Goal: Task Accomplishment & Management: Use online tool/utility

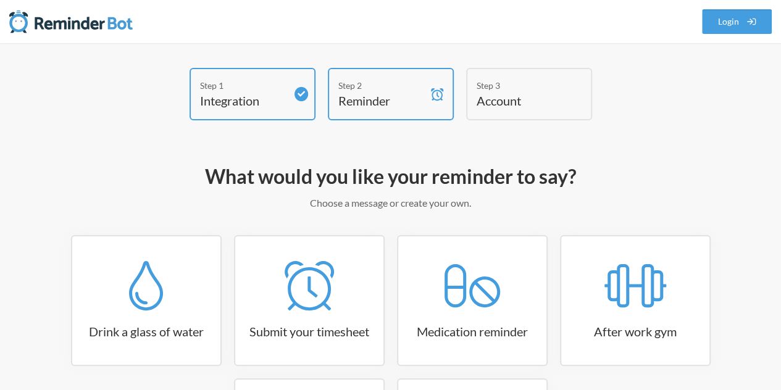
click at [700, 129] on div "Step 1 Integration Step 2 Reminder Step 3 Account What would you like your remi…" at bounding box center [391, 310] width 732 height 485
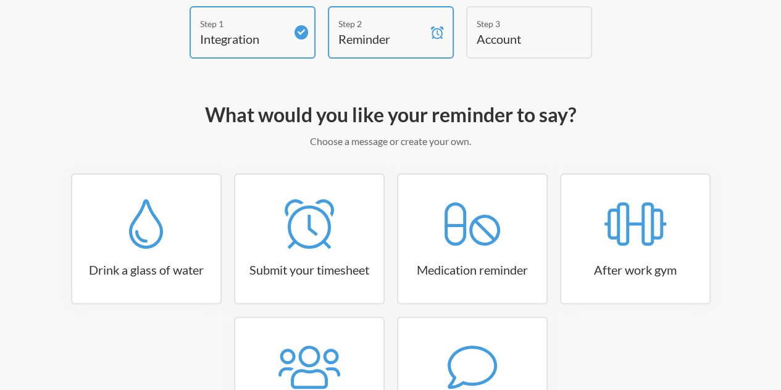
scroll to position [186, 0]
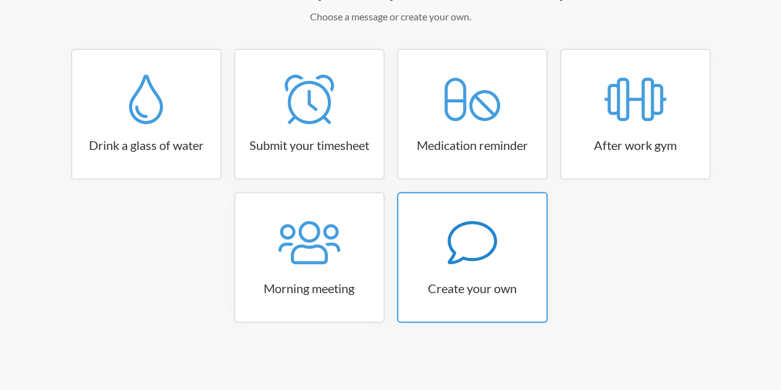
click at [490, 249] on icon at bounding box center [472, 242] width 49 height 49
select select "11:30:00"
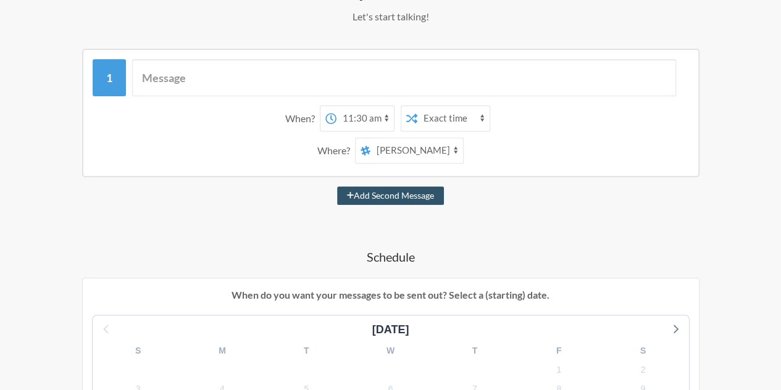
click at [432, 150] on select "general client-service canary-point-holding [PERSON_NAME] [PERSON_NAME] Praise …" at bounding box center [417, 150] width 93 height 25
select select "C021D6BHDAN"
click at [371, 138] on select "general client-service canary-point-holding [PERSON_NAME] [PERSON_NAME] Praise …" at bounding box center [417, 150] width 93 height 25
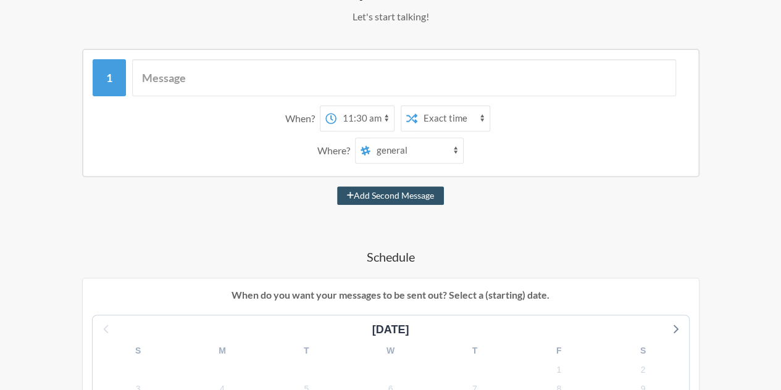
click at [443, 145] on select "general client-service canary-point-holding [PERSON_NAME] [PERSON_NAME] Praise …" at bounding box center [417, 150] width 93 height 25
click at [371, 138] on select "general client-service canary-point-holding [PERSON_NAME] [PERSON_NAME] Praise …" at bounding box center [417, 150] width 93 height 25
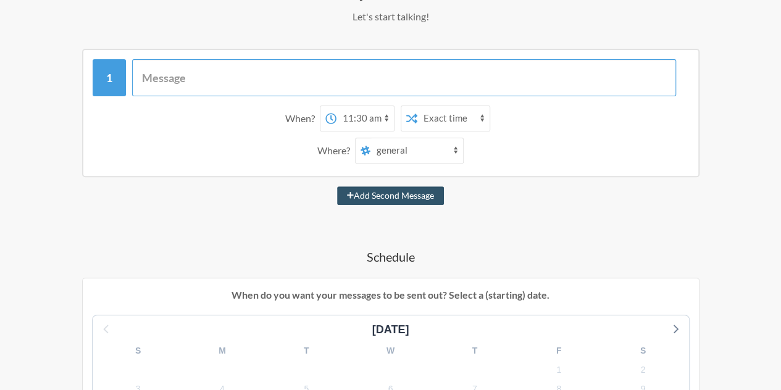
click at [260, 80] on input "text" at bounding box center [404, 77] width 544 height 37
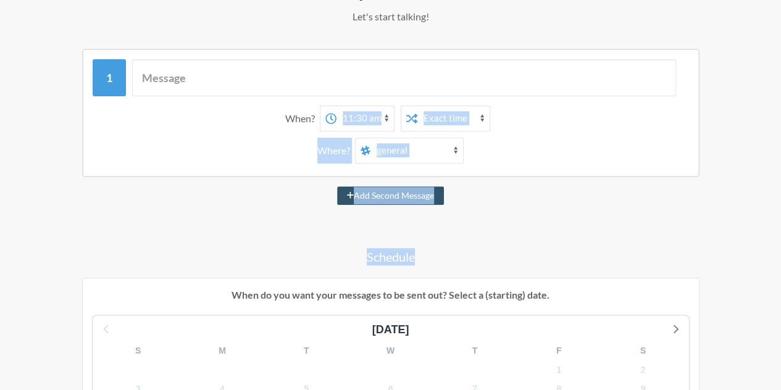
drag, startPoint x: 490, startPoint y: 216, endPoint x: 382, endPoint y: 114, distance: 148.1
click at [382, 114] on select "12:00 am 12:15 am 12:30 am 12:45 am 1:00 am 1:15 am 1:30 am 1:45 am 2:00 am 2:1…" at bounding box center [365, 118] width 57 height 25
select select "09:00:00"
click at [337, 106] on select "12:00 am 12:15 am 12:30 am 12:45 am 1:00 am 1:15 am 1:30 am 1:45 am 2:00 am 2:1…" at bounding box center [365, 118] width 57 height 25
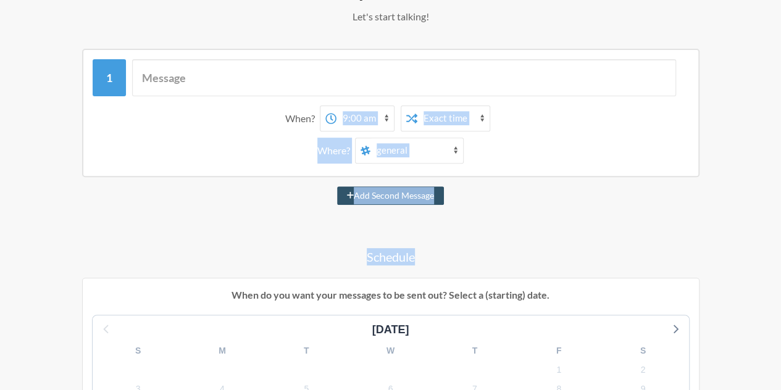
click at [252, 175] on div "When? 12:00 am 12:15 am 12:30 am 12:45 am 1:00 am 1:15 am 1:30 am 1:45 am 2:00 …" at bounding box center [391, 113] width 618 height 128
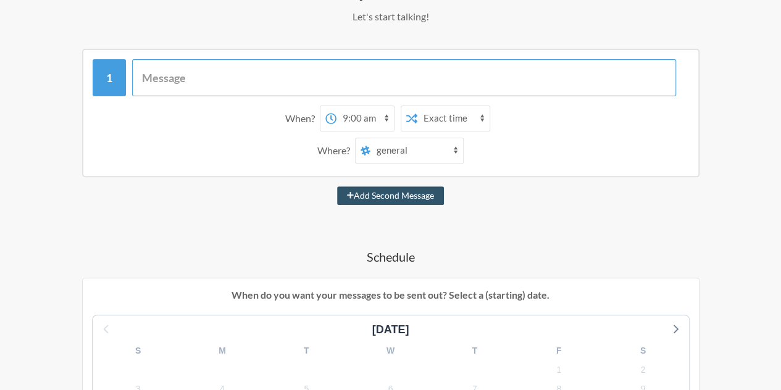
click at [172, 70] on input "text" at bounding box center [404, 77] width 544 height 37
type input "H"
type input "i"
click at [187, 72] on input "Hi Team, what are your plans for the week?" at bounding box center [404, 77] width 544 height 37
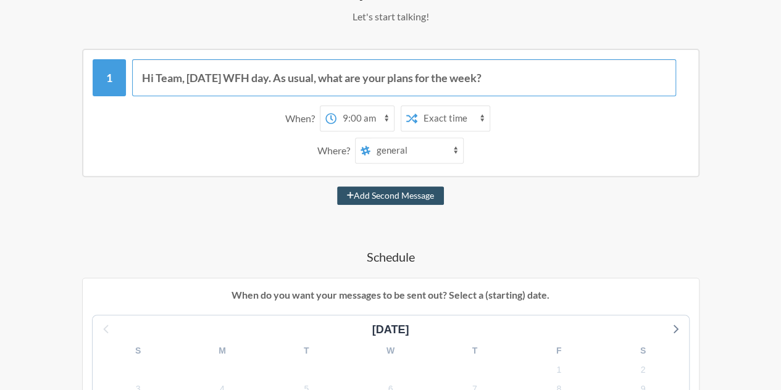
click at [501, 83] on input "Hi Team, [DATE] WFH day. As usual, what are your plans for the week?" at bounding box center [404, 77] width 544 height 37
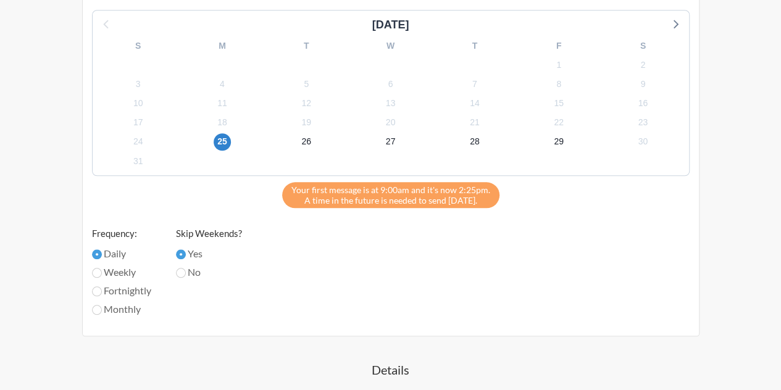
scroll to position [493, 0]
type input "Hi Team, [DATE] WFH day. As usual, what are your plans for the week?"
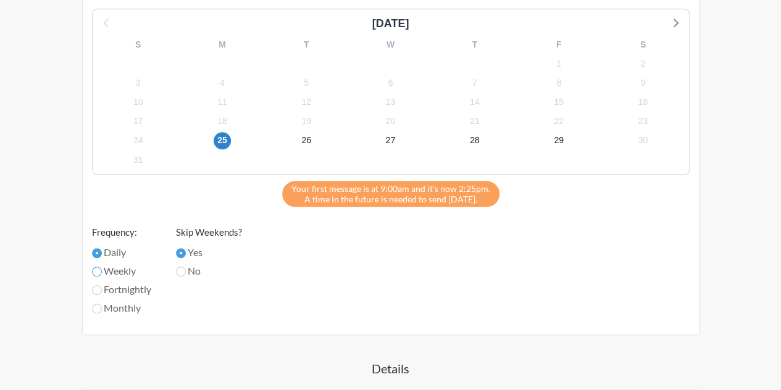
click at [98, 272] on input "Weekly" at bounding box center [97, 272] width 10 height 10
radio input "true"
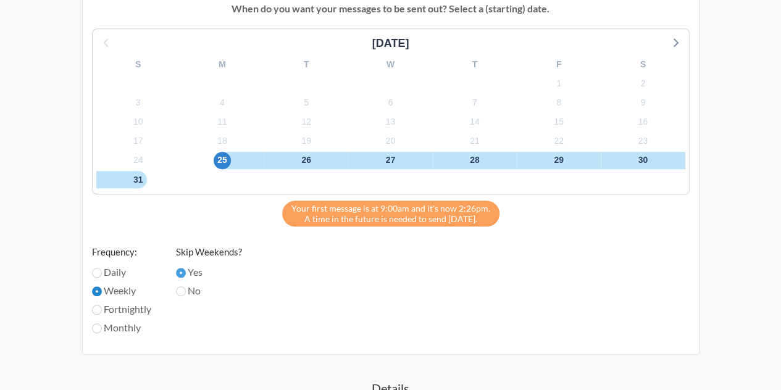
scroll to position [479, 0]
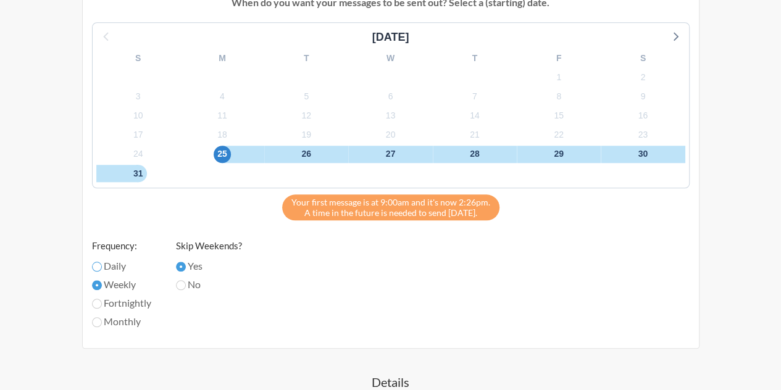
click at [95, 262] on input "Daily" at bounding box center [97, 267] width 10 height 10
radio input "true"
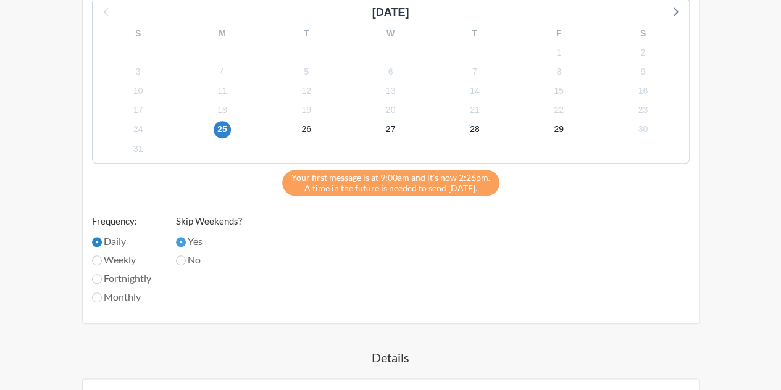
scroll to position [506, 0]
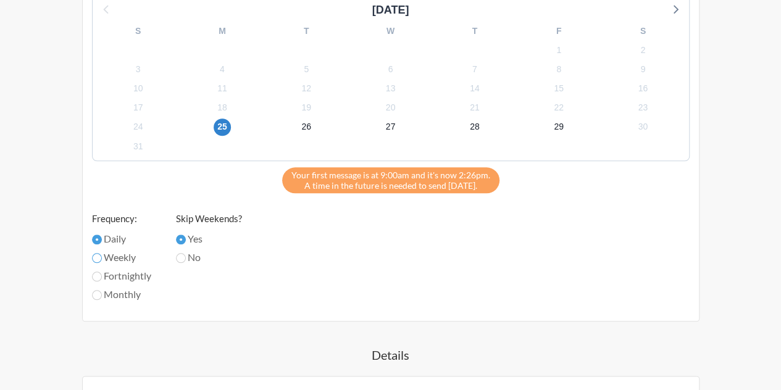
click at [99, 259] on input "Weekly" at bounding box center [97, 258] width 10 height 10
radio input "true"
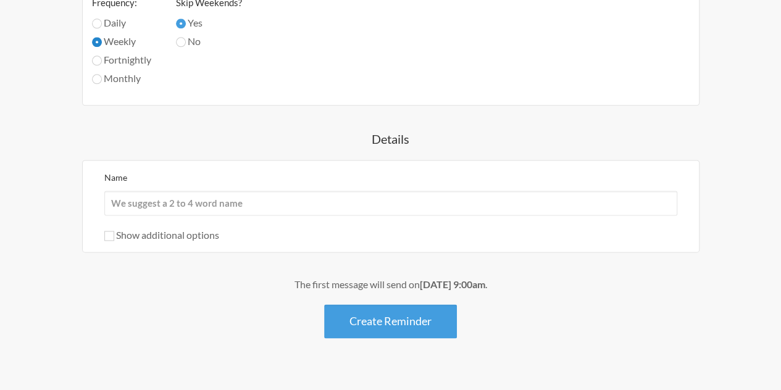
scroll to position [742, 0]
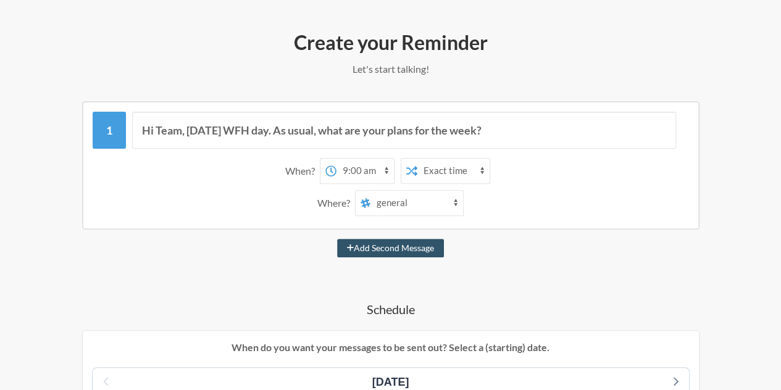
scroll to position [132, 0]
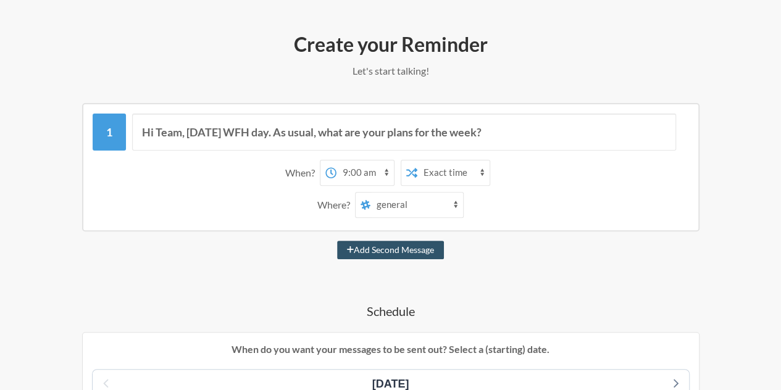
click at [443, 179] on select "Exact time Random time" at bounding box center [453, 173] width 72 height 25
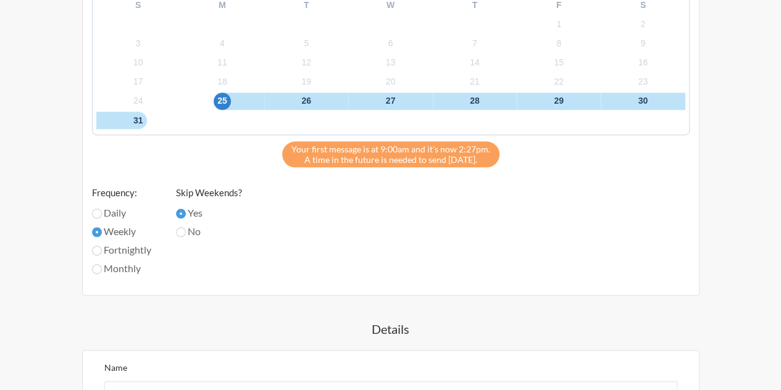
scroll to position [533, 0]
click at [102, 250] on label "Fortnightly" at bounding box center [121, 249] width 59 height 15
click at [102, 250] on input "Fortnightly" at bounding box center [97, 250] width 10 height 10
radio input "true"
click at [98, 267] on input "Monthly" at bounding box center [97, 269] width 10 height 10
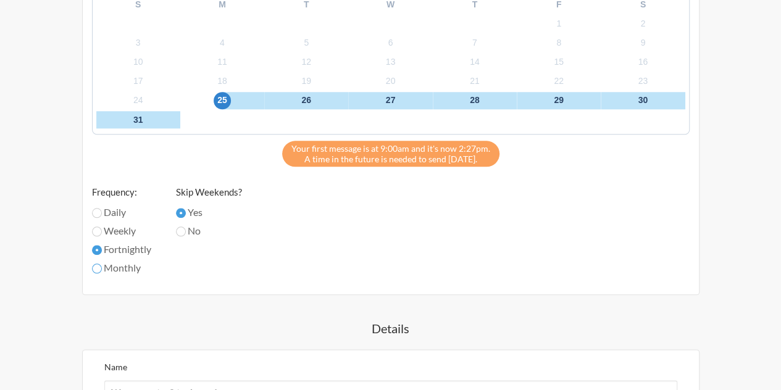
radio input "true"
click at [98, 230] on input "Weekly" at bounding box center [97, 232] width 10 height 10
radio input "true"
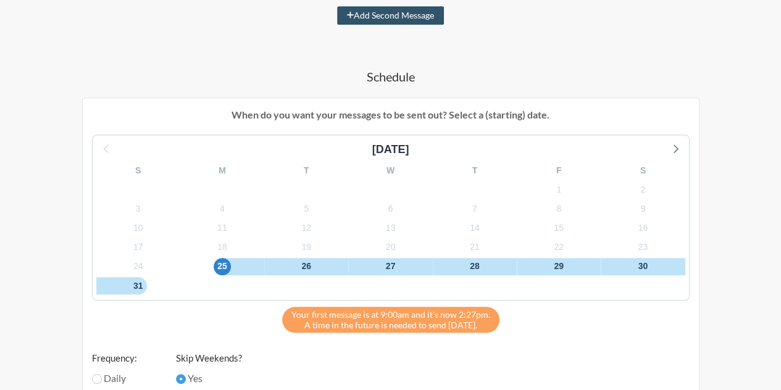
scroll to position [366, 0]
